Goal: Find specific page/section: Find specific page/section

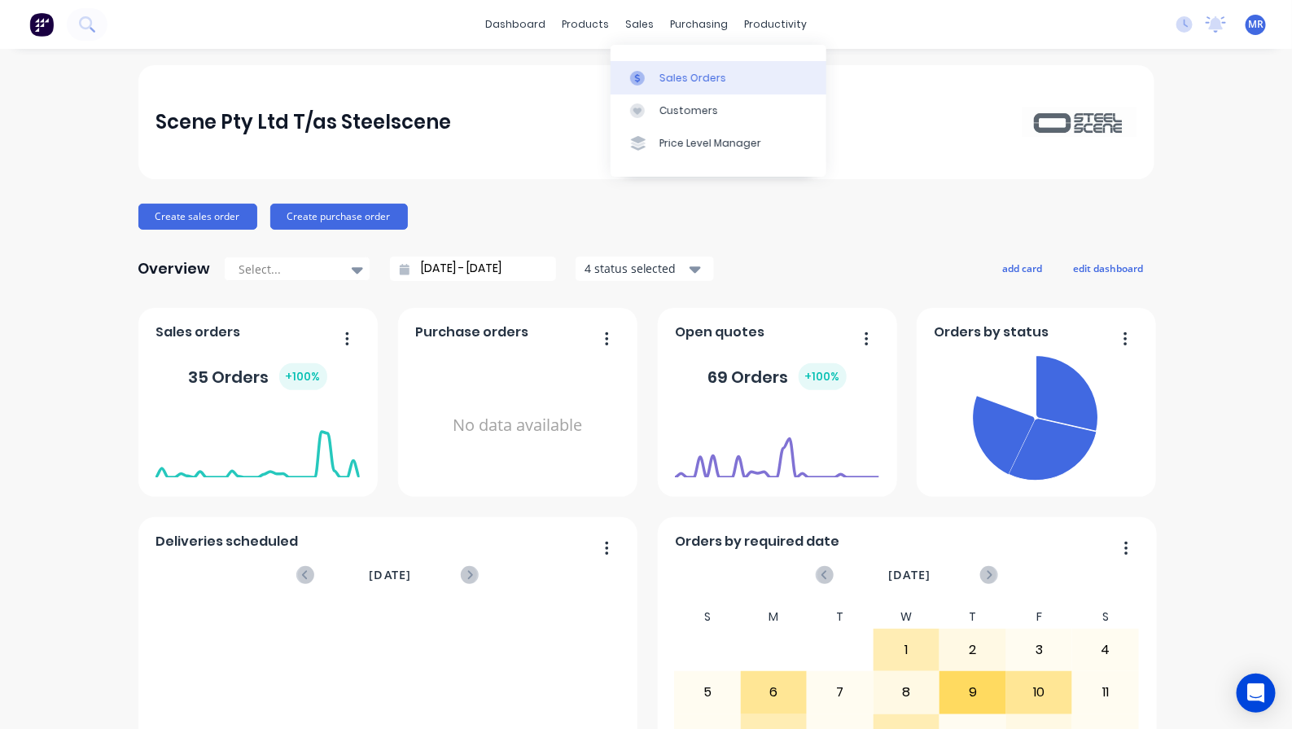
click at [690, 76] on div "Sales Orders" at bounding box center [692, 78] width 67 height 15
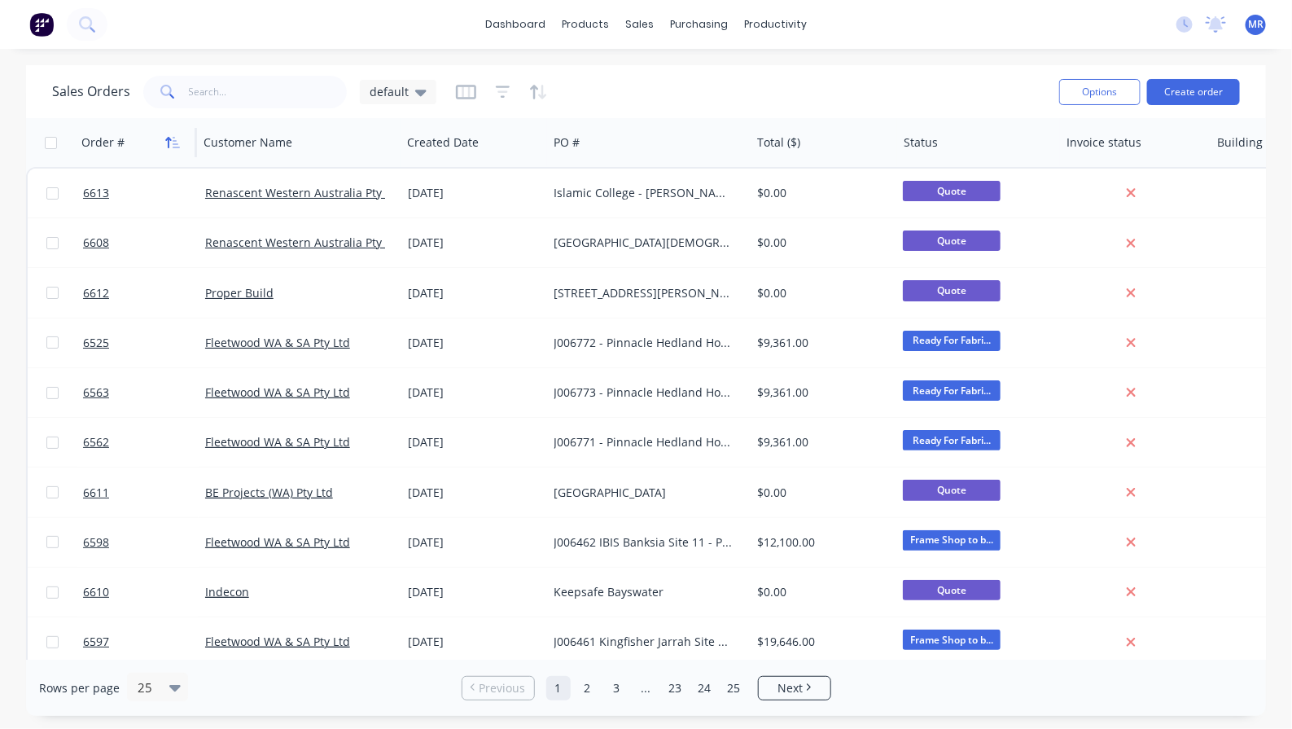
click at [169, 144] on icon "button" at bounding box center [169, 142] width 6 height 11
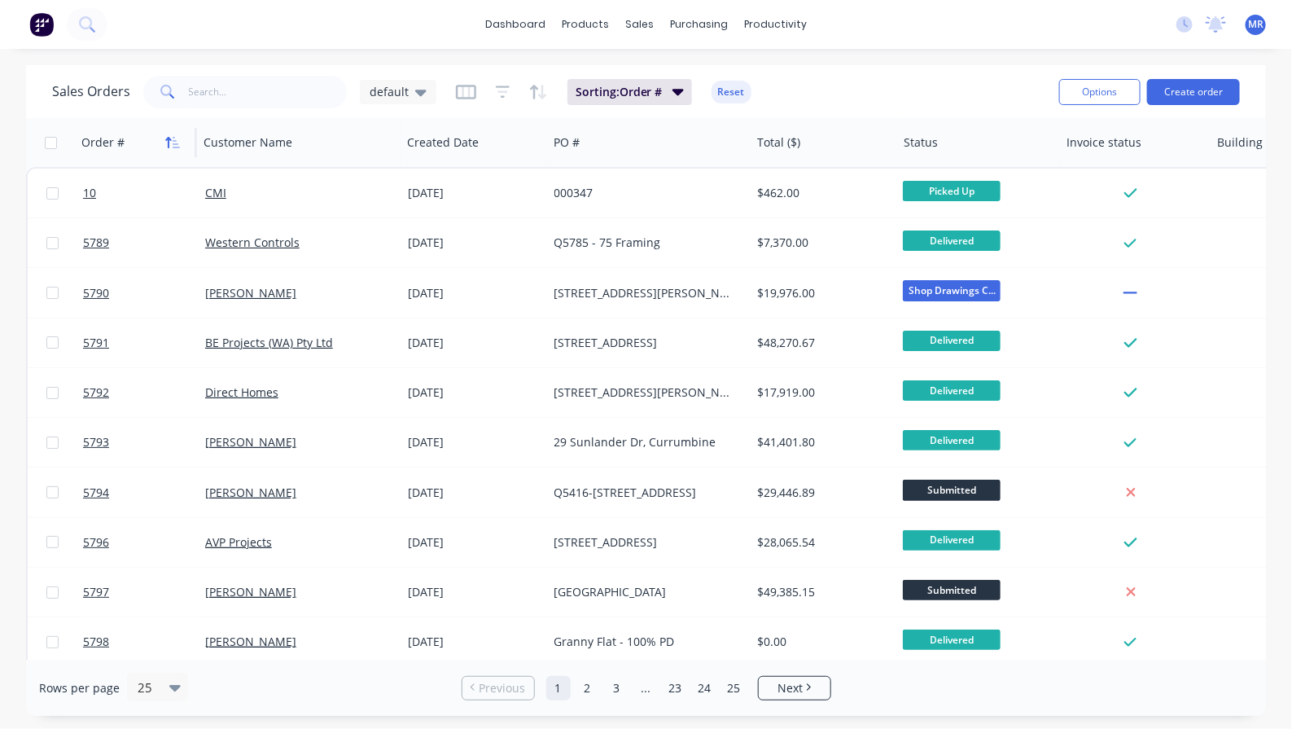
click at [169, 145] on icon "button" at bounding box center [169, 142] width 6 height 11
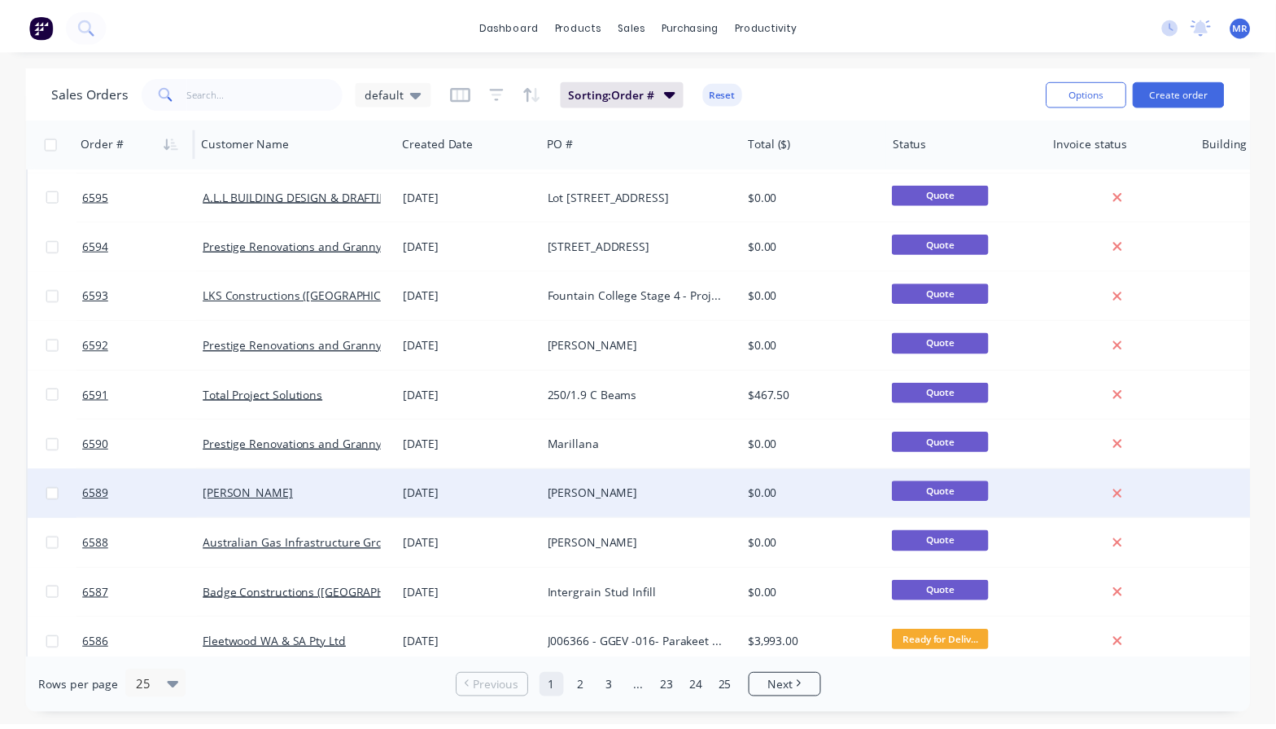
scroll to position [762, 0]
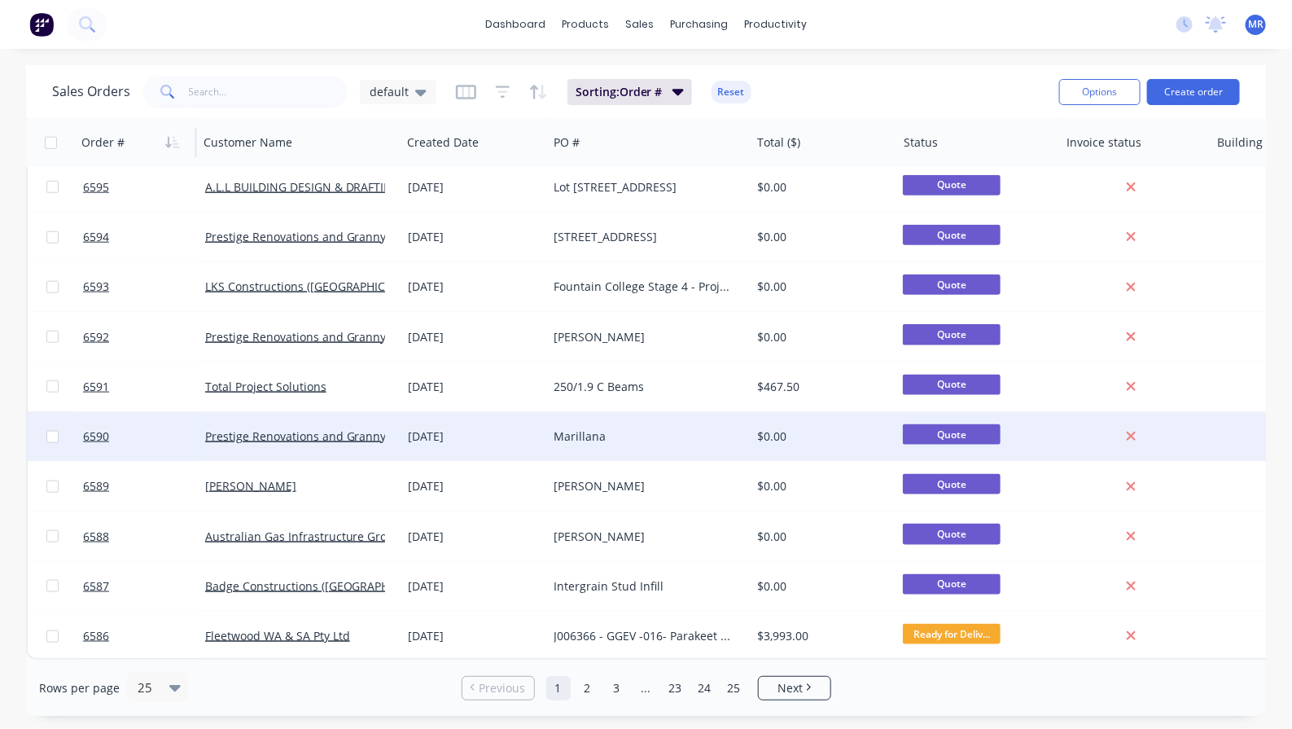
click at [582, 429] on div "Marillana" at bounding box center [644, 436] width 181 height 16
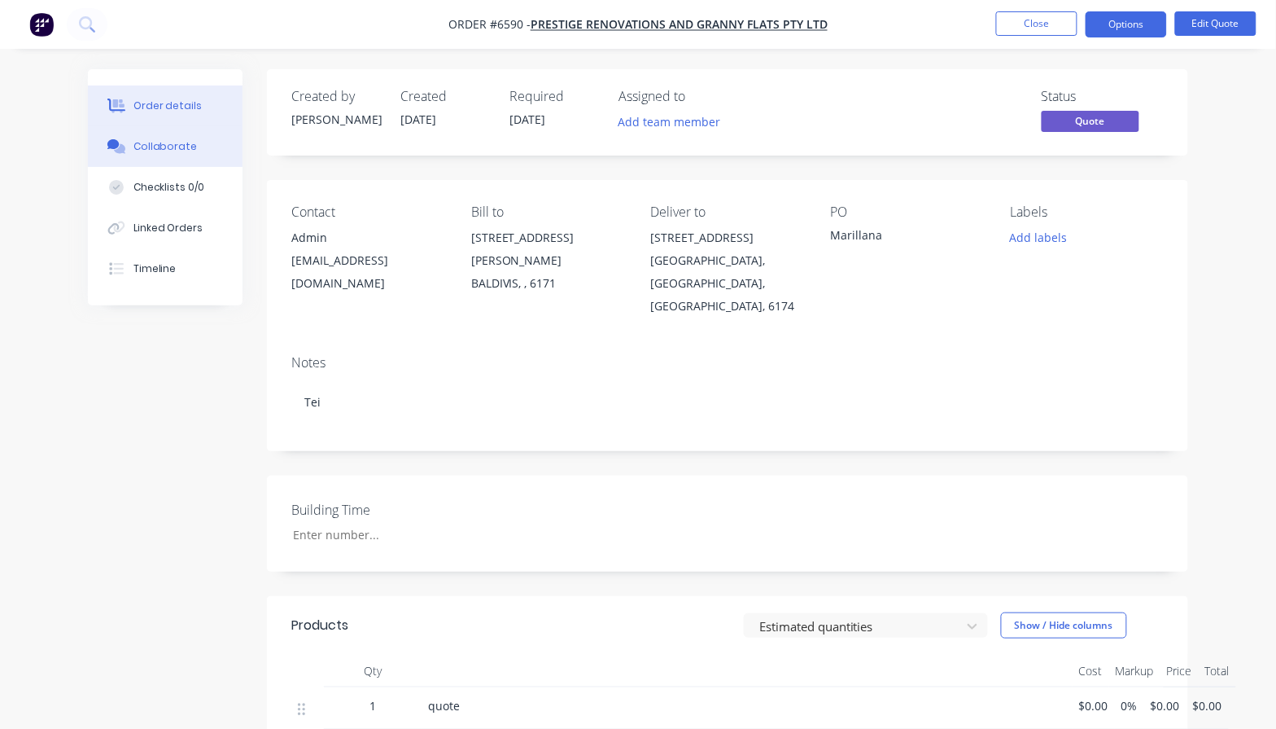
drag, startPoint x: 173, startPoint y: 147, endPoint x: 185, endPoint y: 159, distance: 16.1
click at [173, 148] on div "Collaborate" at bounding box center [166, 146] width 64 height 15
